Goal: Transaction & Acquisition: Purchase product/service

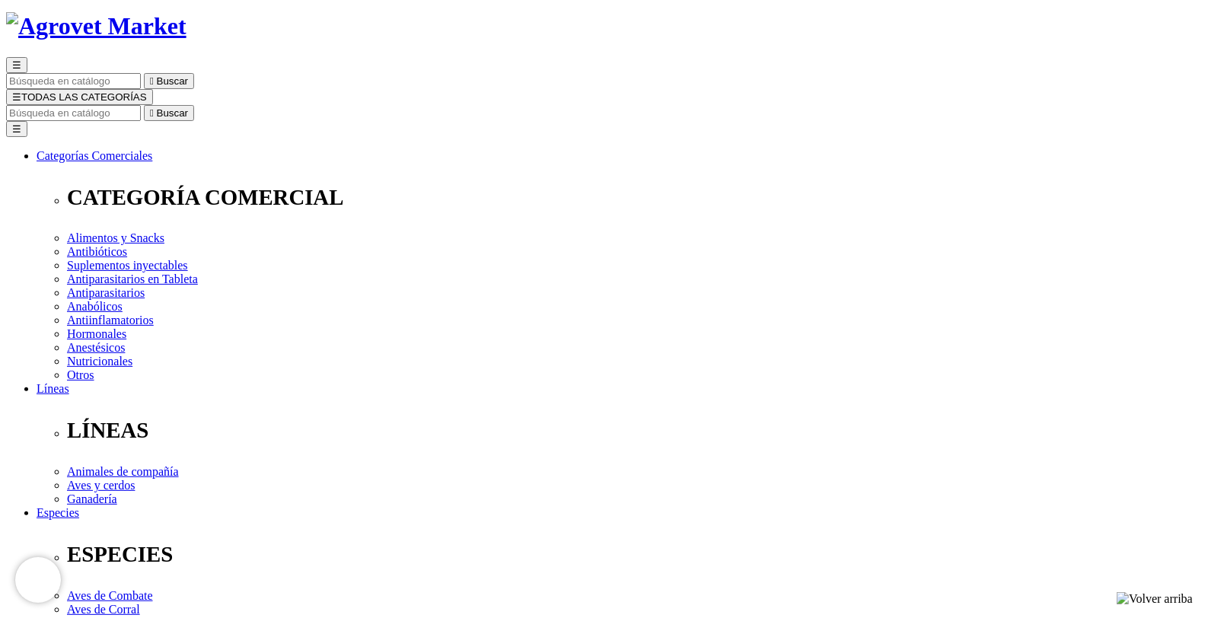
scroll to position [87, 0]
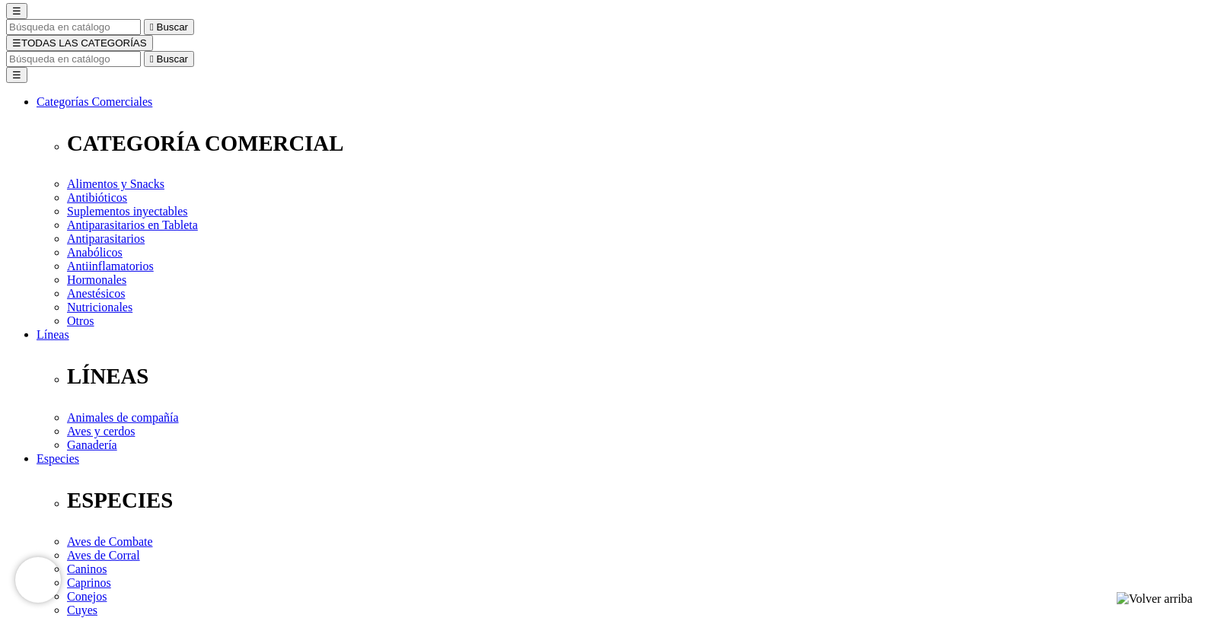
scroll to position [139, 0]
select select "381"
